Goal: Obtain resource: Download file/media

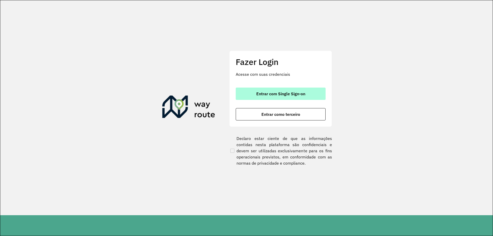
click at [280, 94] on span "Entrar com Single Sign-on" at bounding box center [280, 94] width 49 height 4
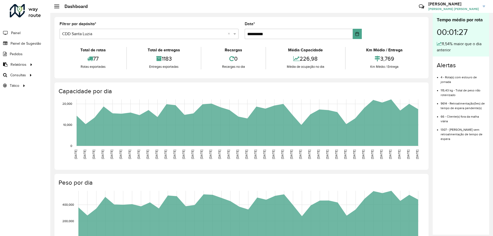
drag, startPoint x: 193, startPoint y: 61, endPoint x: 202, endPoint y: 65, distance: 10.9
click at [0, 0] on span "Romaneio" at bounding box center [0, 0] width 0 height 0
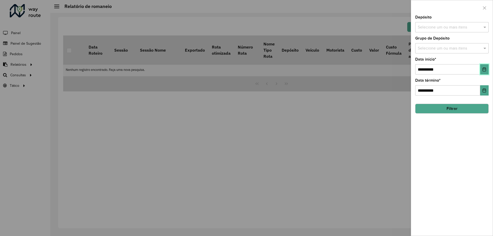
click at [487, 68] on button "Choose Date" at bounding box center [484, 69] width 8 height 10
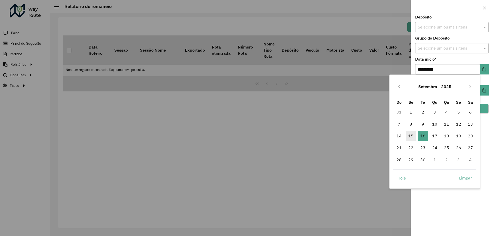
click at [408, 136] on span "15" at bounding box center [411, 136] width 10 height 10
type input "**********"
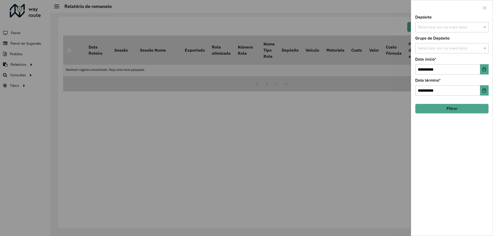
click at [439, 108] on button "Filtrar" at bounding box center [451, 109] width 73 height 10
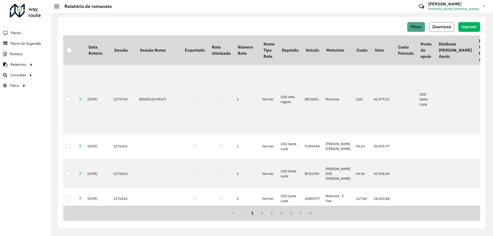
drag, startPoint x: 436, startPoint y: 26, endPoint x: 440, endPoint y: 28, distance: 4.5
click at [437, 26] on span "Download" at bounding box center [442, 27] width 18 height 4
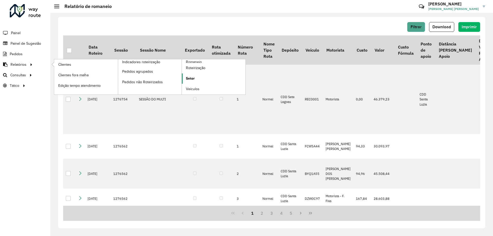
click at [200, 78] on link "Setor" at bounding box center [214, 78] width 64 height 10
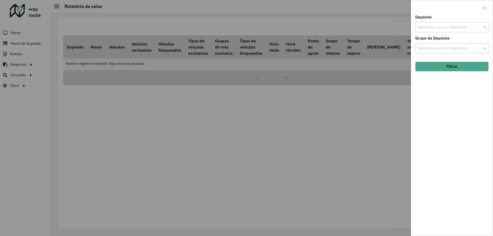
click at [467, 23] on div "Selecione um ou mais itens" at bounding box center [451, 27] width 73 height 10
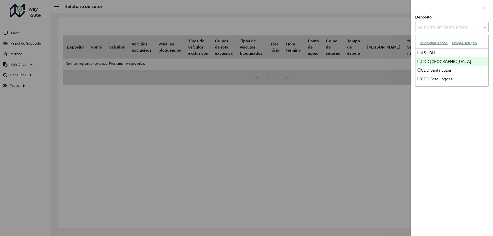
click at [448, 62] on div "CDD [GEOGRAPHIC_DATA]" at bounding box center [452, 61] width 73 height 9
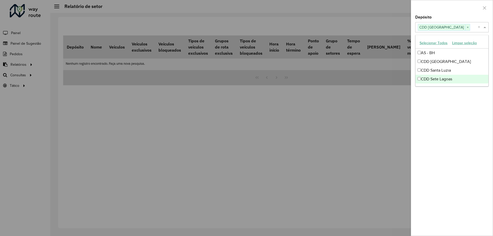
click at [461, 120] on div "Depósito Selecione um ou mais itens CDD [GEOGRAPHIC_DATA] × × Grupo de Depósito…" at bounding box center [452, 125] width 82 height 220
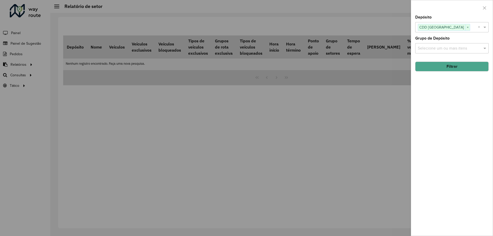
click at [448, 49] on input "text" at bounding box center [450, 48] width 66 height 6
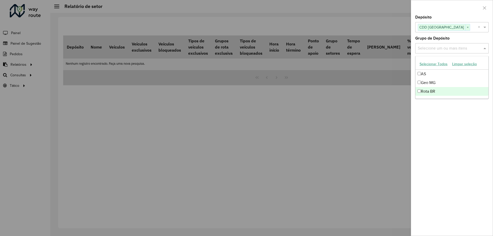
click at [447, 122] on div "Depósito Selecione um ou mais itens CDD [GEOGRAPHIC_DATA] × × Grupo de Depósito…" at bounding box center [452, 125] width 82 height 220
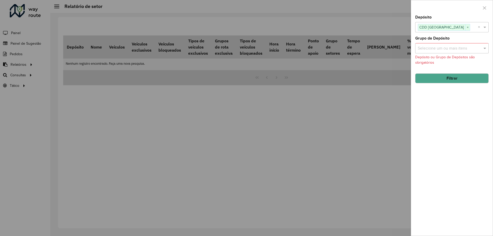
click at [449, 80] on button "Filtrar" at bounding box center [451, 78] width 73 height 10
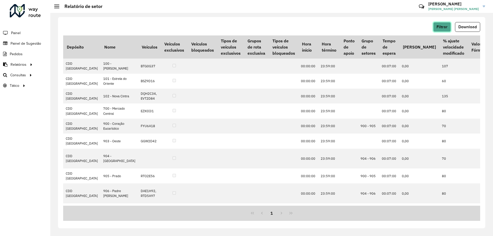
click at [446, 26] on span "Filtrar" at bounding box center [442, 27] width 11 height 4
click at [471, 25] on span "Download" at bounding box center [467, 27] width 18 height 4
